Goal: Check status

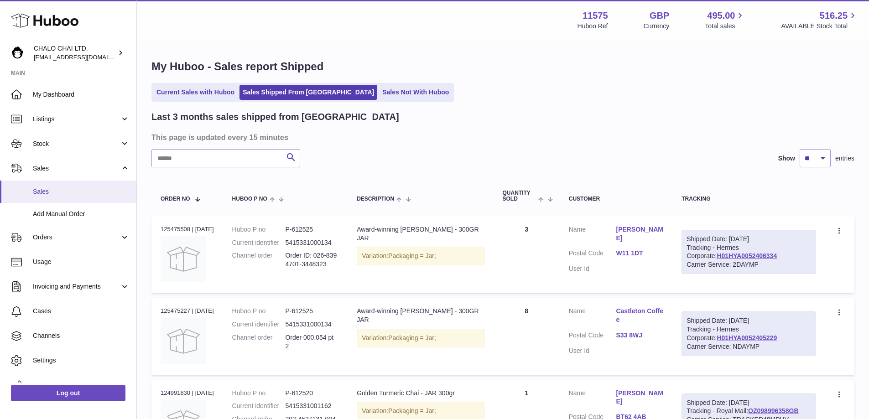
click at [41, 190] on span "Sales" at bounding box center [81, 192] width 97 height 9
click at [218, 91] on link "Current Sales with Huboo" at bounding box center [195, 92] width 84 height 15
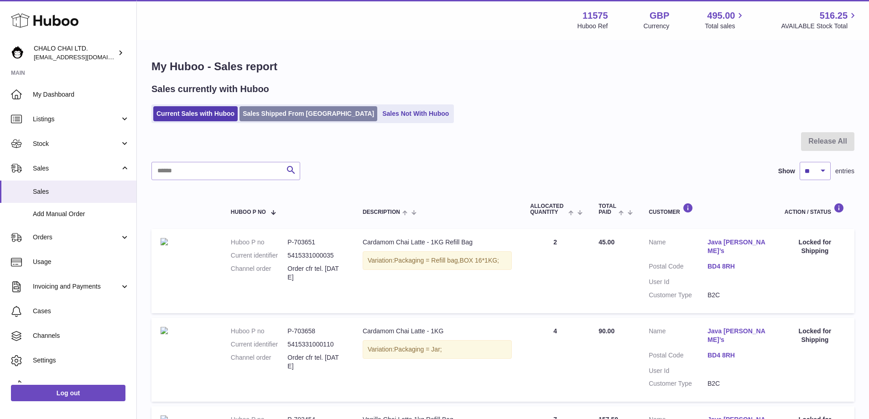
click at [271, 112] on link "Sales Shipped From [GEOGRAPHIC_DATA]" at bounding box center [309, 113] width 138 height 15
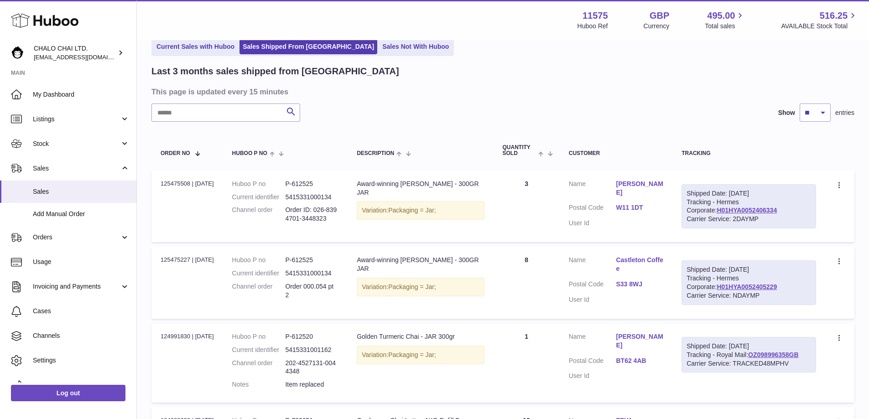
scroll to position [91, 0]
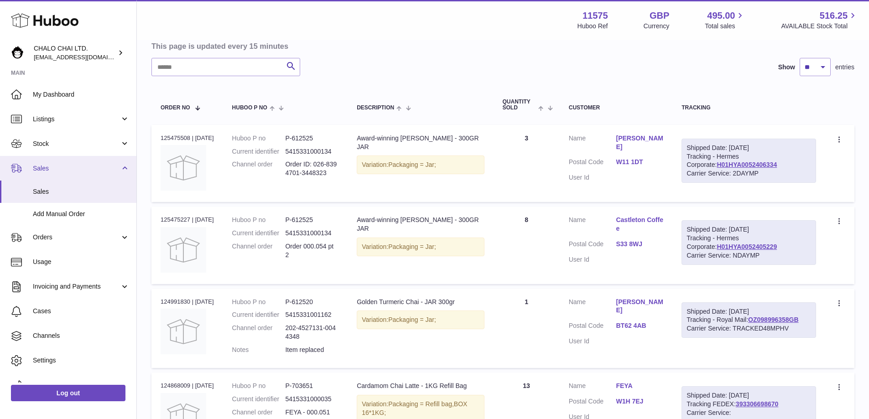
click at [51, 169] on span "Sales" at bounding box center [76, 168] width 87 height 9
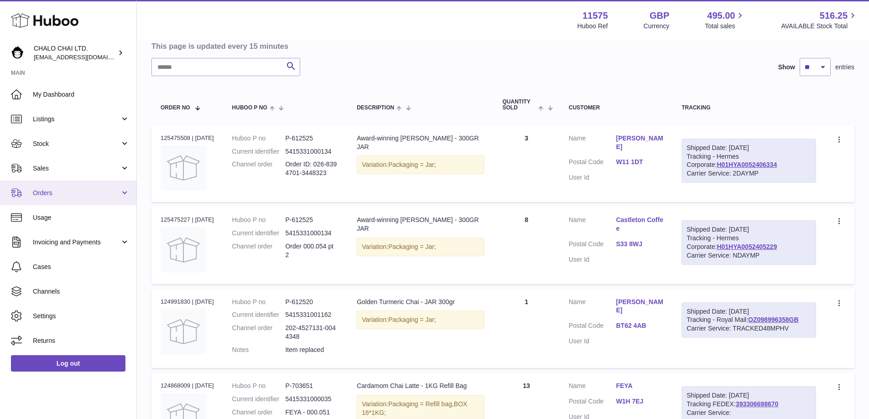
click at [46, 193] on span "Orders" at bounding box center [76, 193] width 87 height 9
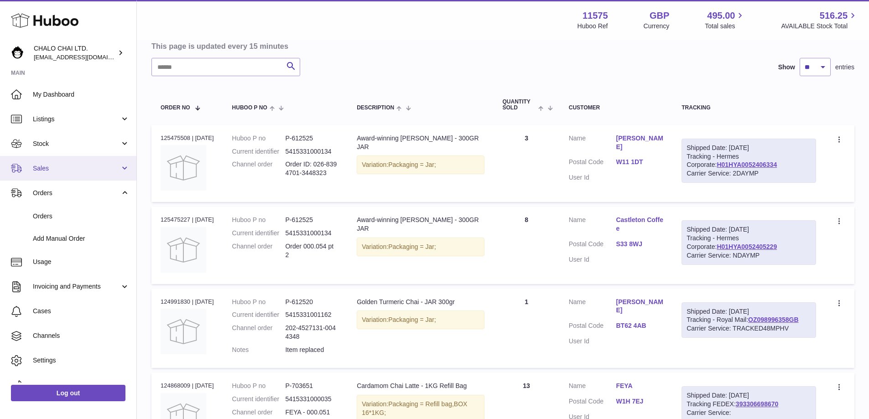
click at [47, 169] on span "Sales" at bounding box center [76, 168] width 87 height 9
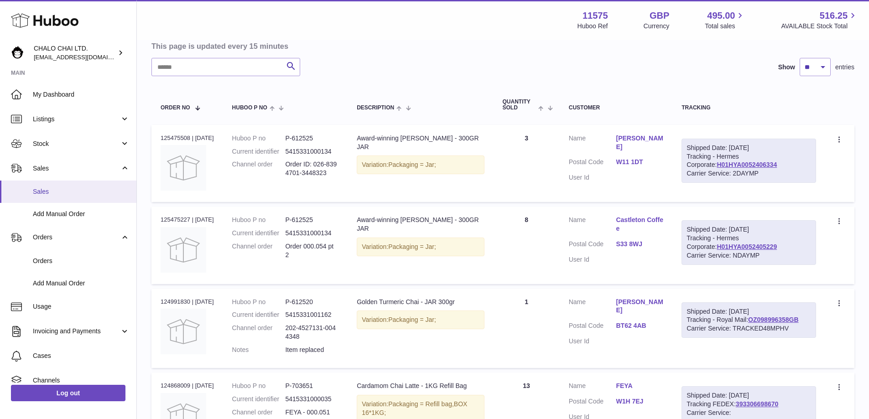
click at [61, 188] on span "Sales" at bounding box center [81, 192] width 97 height 9
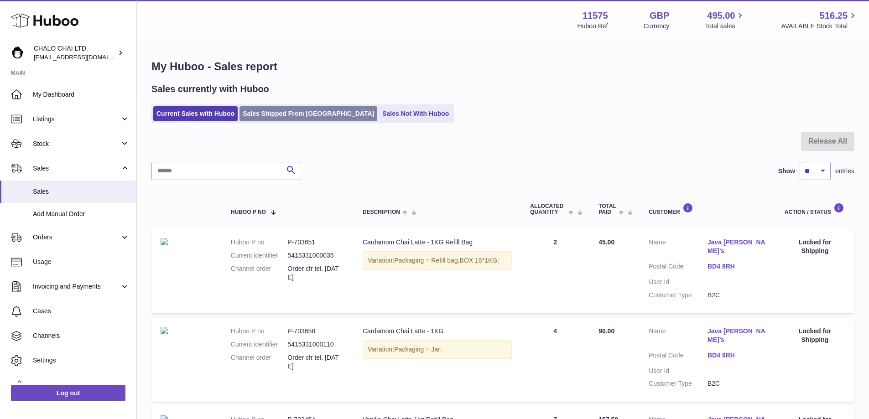
click at [287, 110] on link "Sales Shipped From [GEOGRAPHIC_DATA]" at bounding box center [309, 113] width 138 height 15
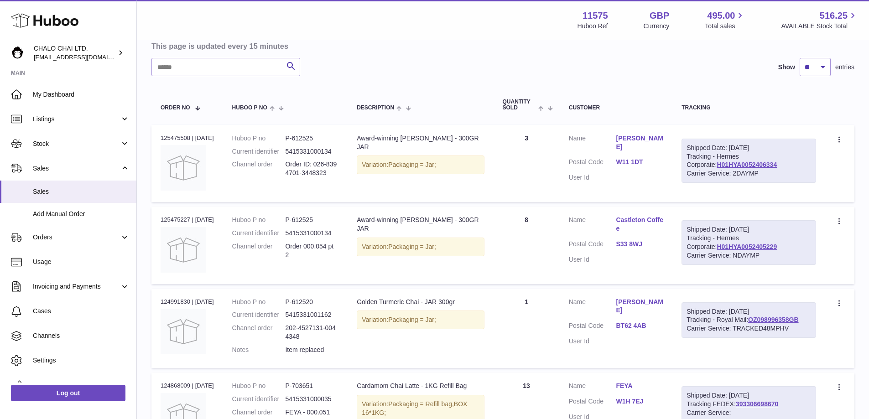
scroll to position [46, 0]
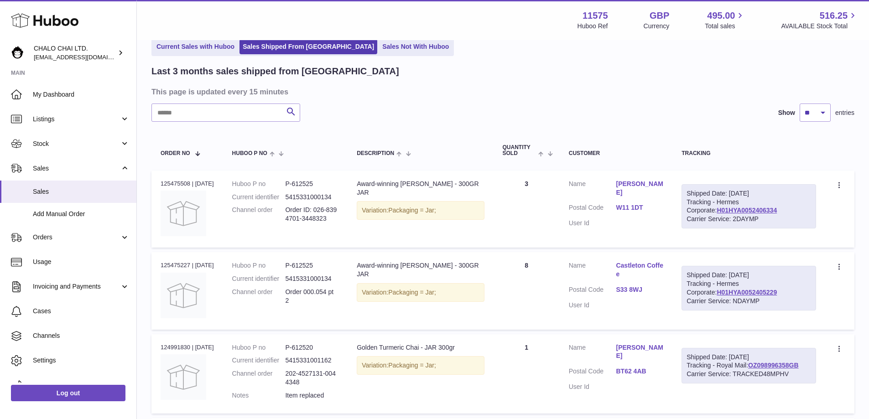
drag, startPoint x: 757, startPoint y: 222, endPoint x: 686, endPoint y: 194, distance: 76.9
click at [686, 194] on div "Shipped Date: 26th Sep 2025 Tracking - Hermes Corporate: H01HYA0052406334 Carri…" at bounding box center [749, 206] width 135 height 45
